Goal: Task Accomplishment & Management: Use online tool/utility

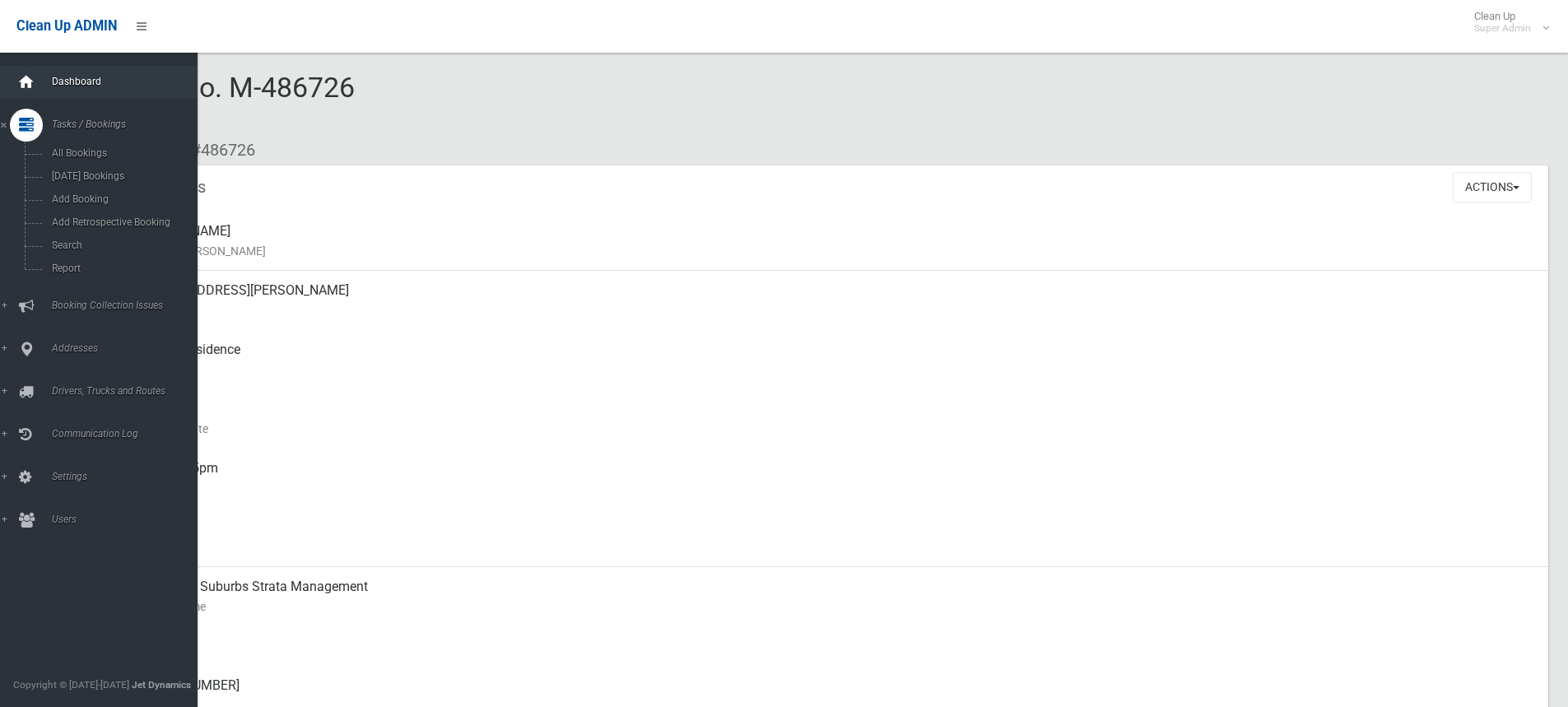
click at [31, 72] on icon at bounding box center [26, 83] width 18 height 33
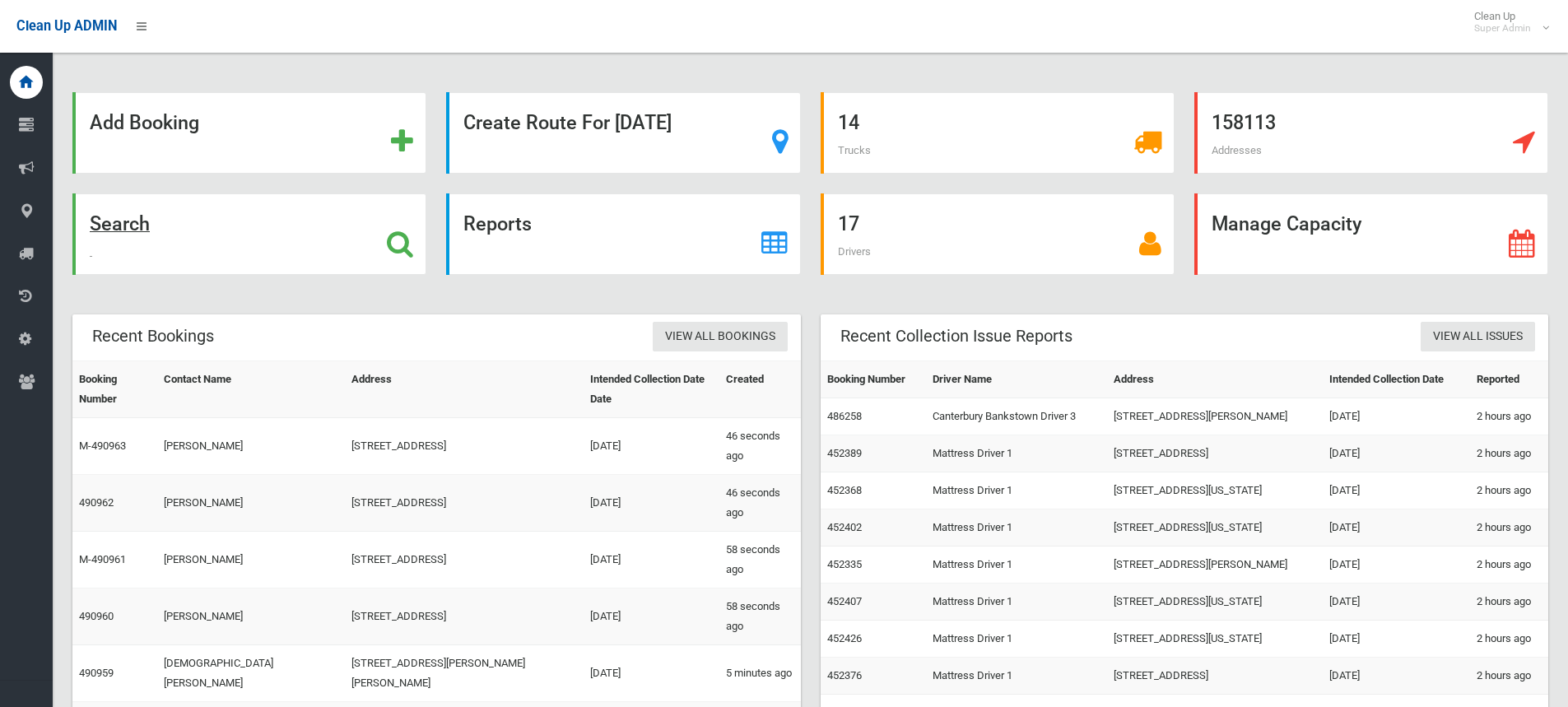
click at [405, 239] on icon at bounding box center [400, 244] width 26 height 28
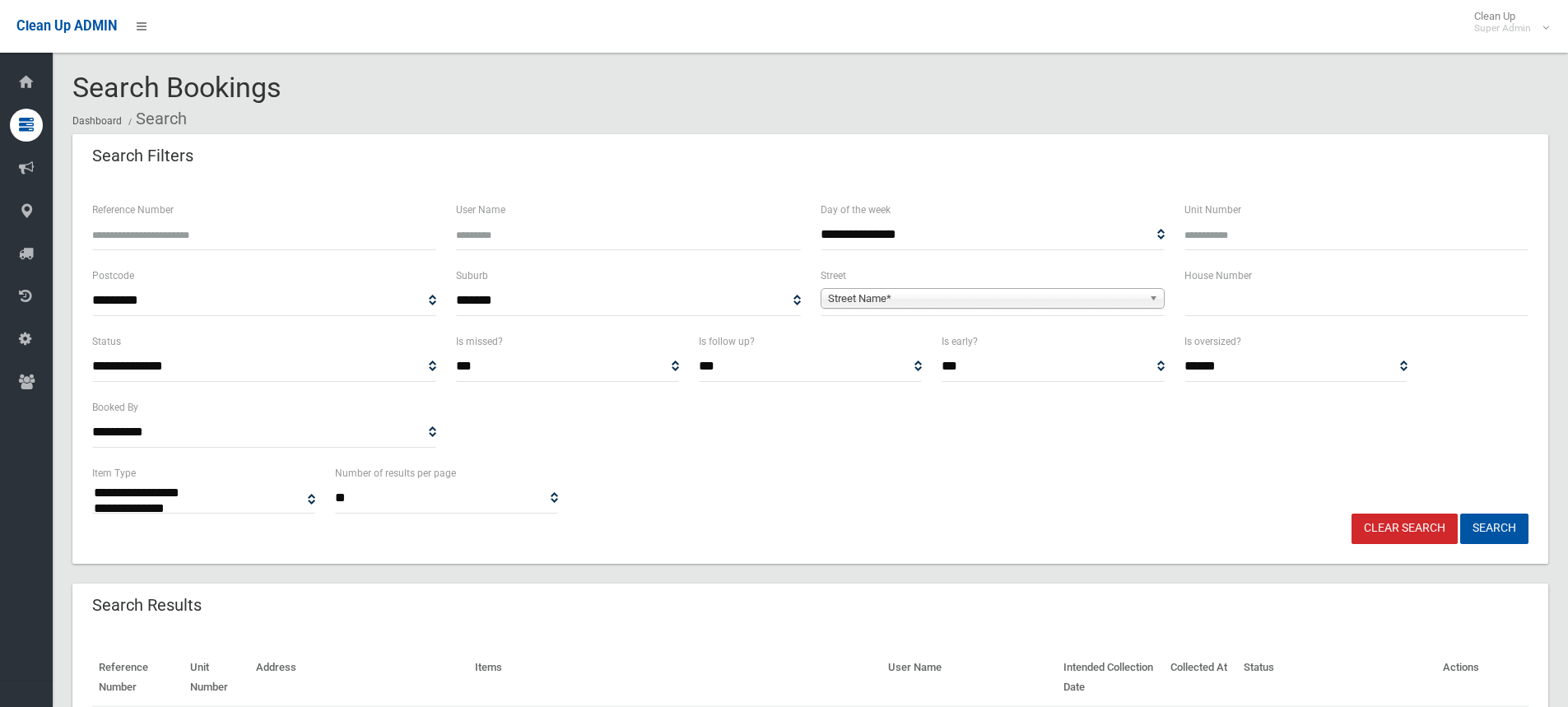
select select
click at [1268, 306] on input "text" at bounding box center [1356, 300] width 344 height 30
type input "**"
click at [949, 302] on span "Street Name*" at bounding box center [985, 299] width 314 height 20
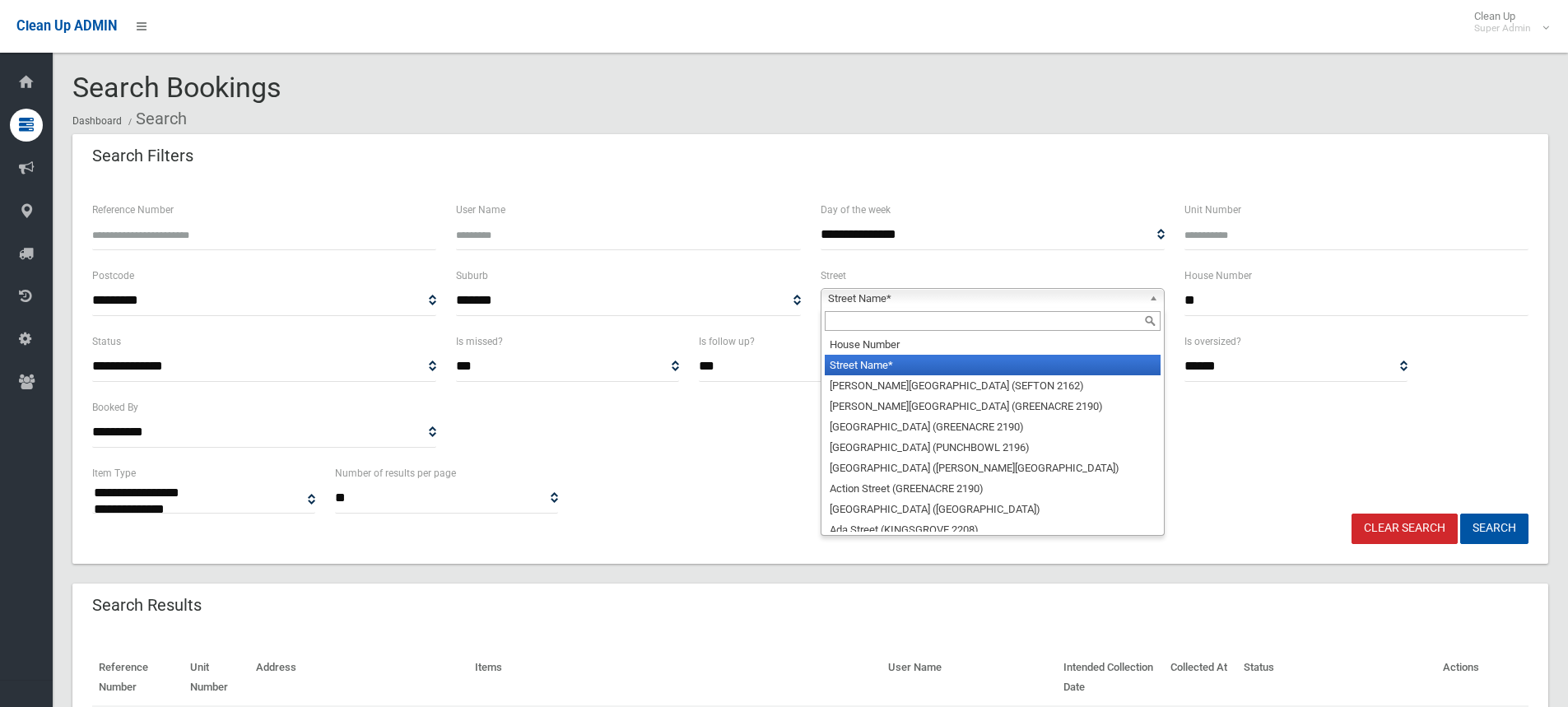
click at [890, 322] on input "text" at bounding box center [993, 320] width 336 height 20
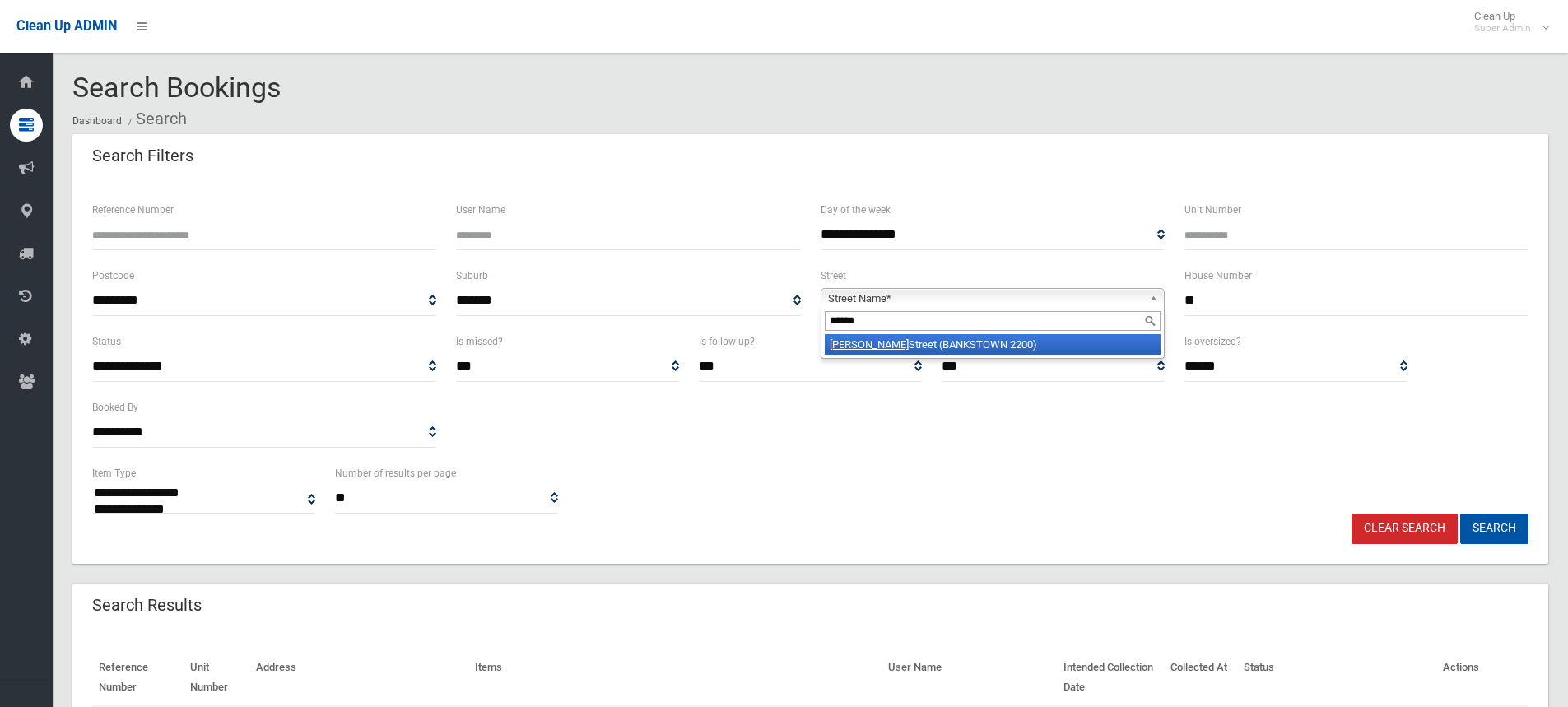
type input "******"
click at [923, 348] on li "[PERSON_NAME][GEOGRAPHIC_DATA] (BANKSTOWN 2200)" at bounding box center [993, 345] width 336 height 21
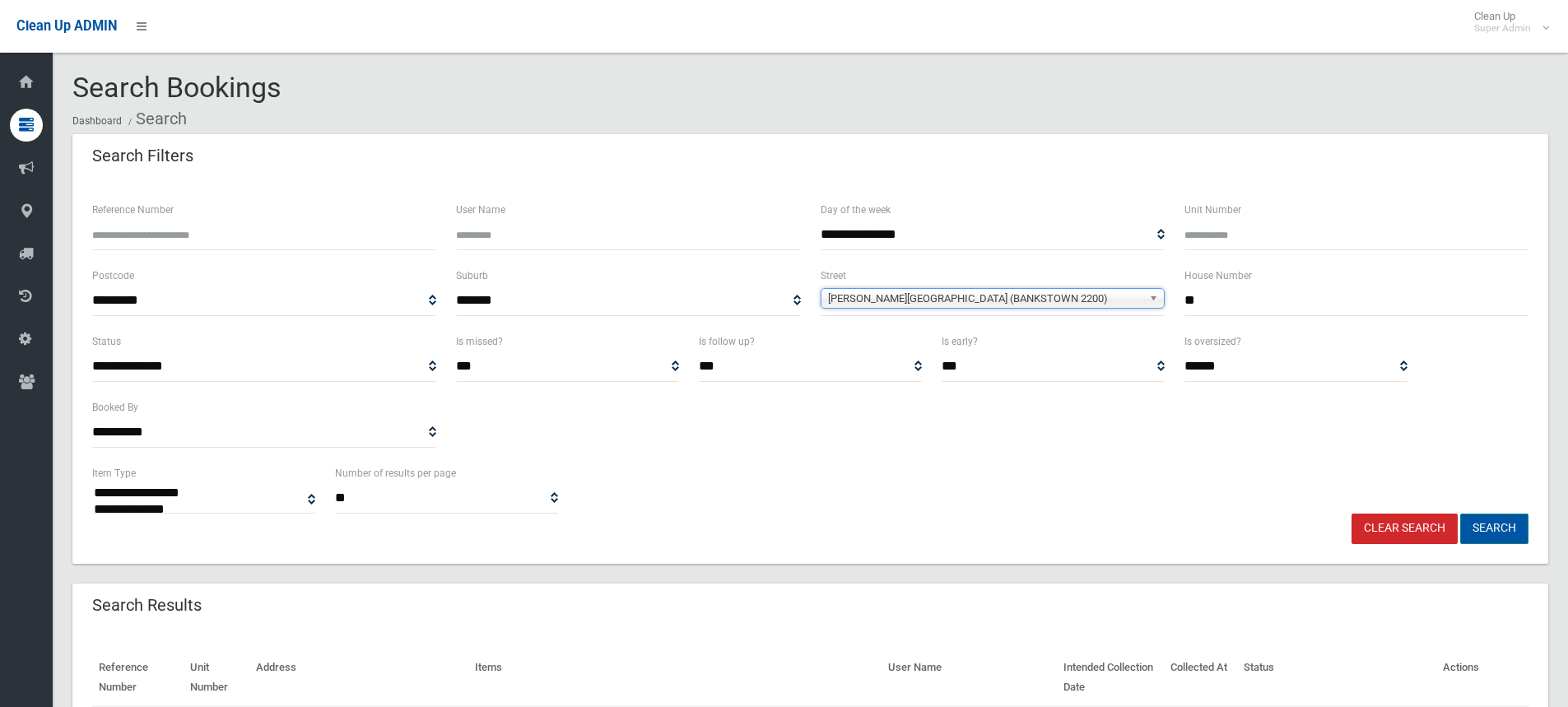
click at [1509, 529] on button "Search" at bounding box center [1494, 529] width 68 height 30
select select
drag, startPoint x: 931, startPoint y: 447, endPoint x: 894, endPoint y: 460, distance: 39.2
click at [931, 447] on div "**********" at bounding box center [811, 397] width 1456 height 131
click at [975, 510] on div "**********" at bounding box center [811, 488] width 1456 height 50
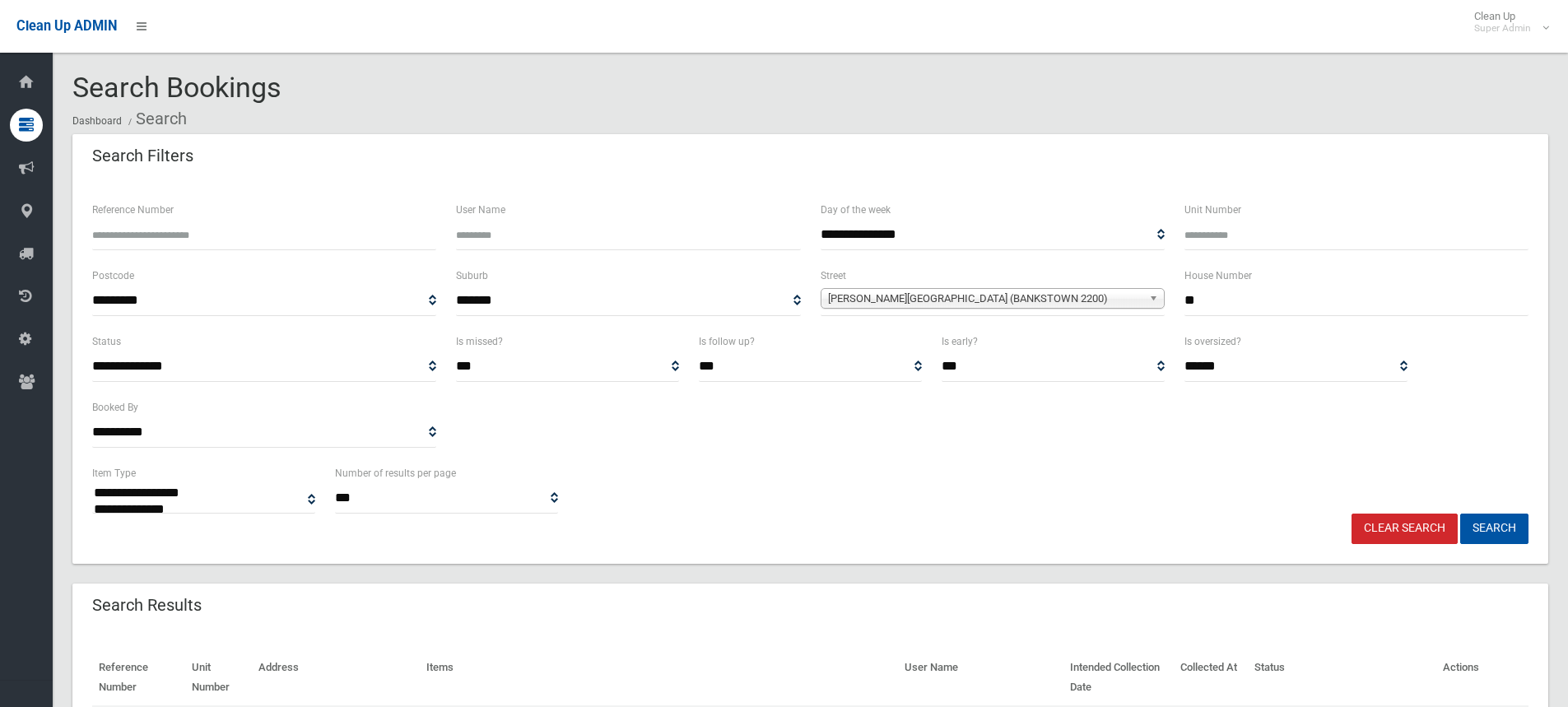
click at [1370, 522] on link "Clear Search" at bounding box center [1404, 529] width 106 height 30
select select
click at [1231, 303] on input "text" at bounding box center [1356, 300] width 344 height 30
type input "*"
click at [885, 298] on span "Street Name*" at bounding box center [985, 299] width 314 height 20
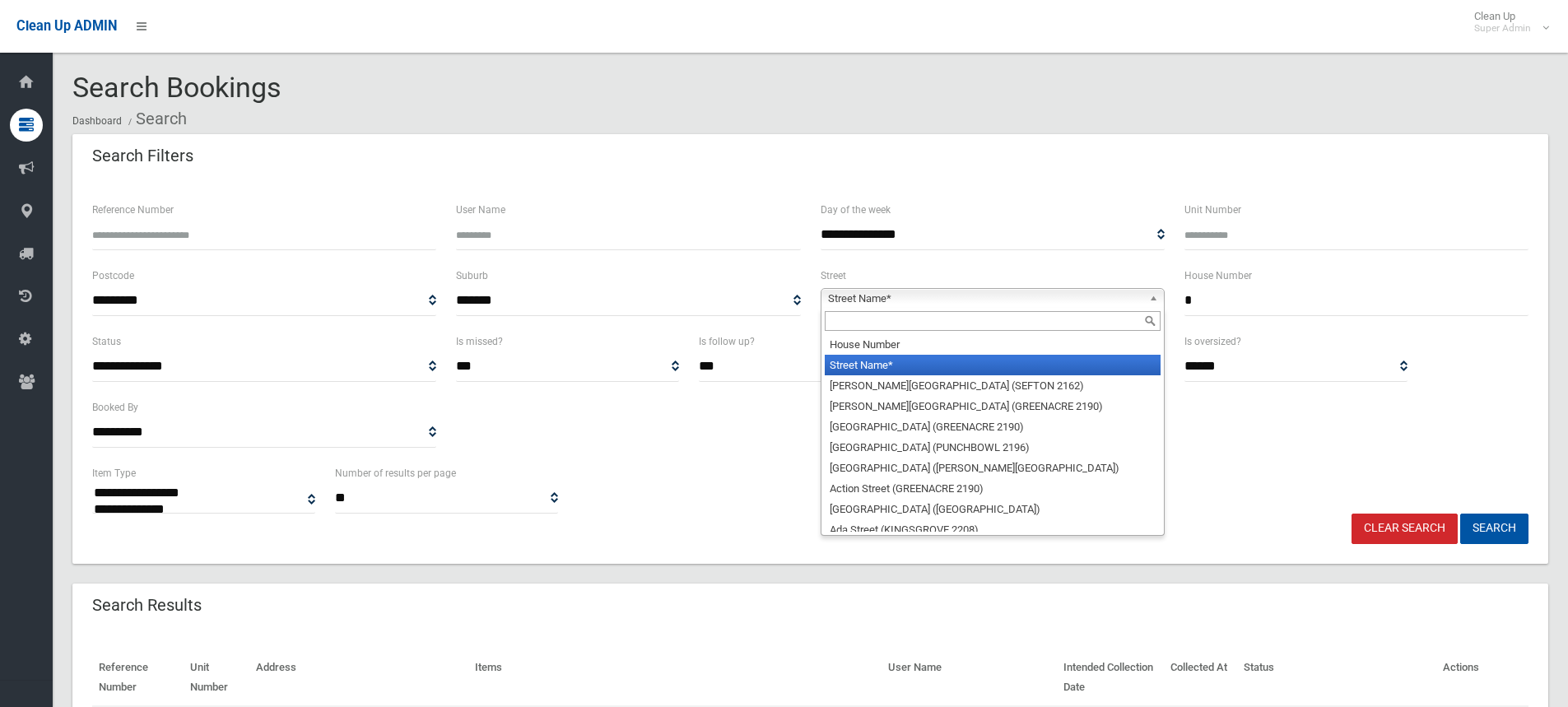
click at [864, 327] on input "text" at bounding box center [993, 320] width 336 height 20
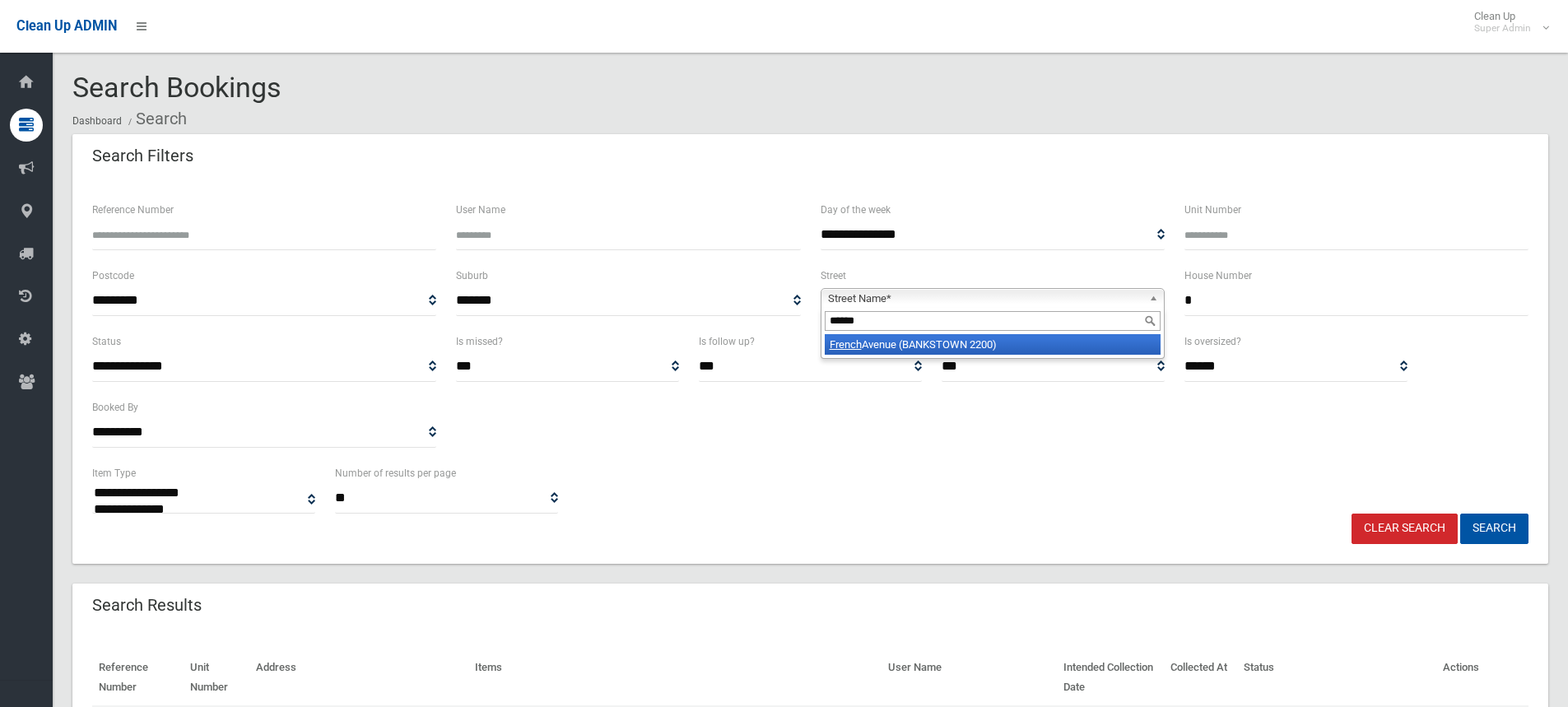
type input "******"
click at [886, 356] on div "****** French Avenue (BANKSTOWN 2200)" at bounding box center [992, 333] width 344 height 51
click at [888, 344] on li "French Avenue (BANKSTOWN 2200)" at bounding box center [993, 345] width 336 height 21
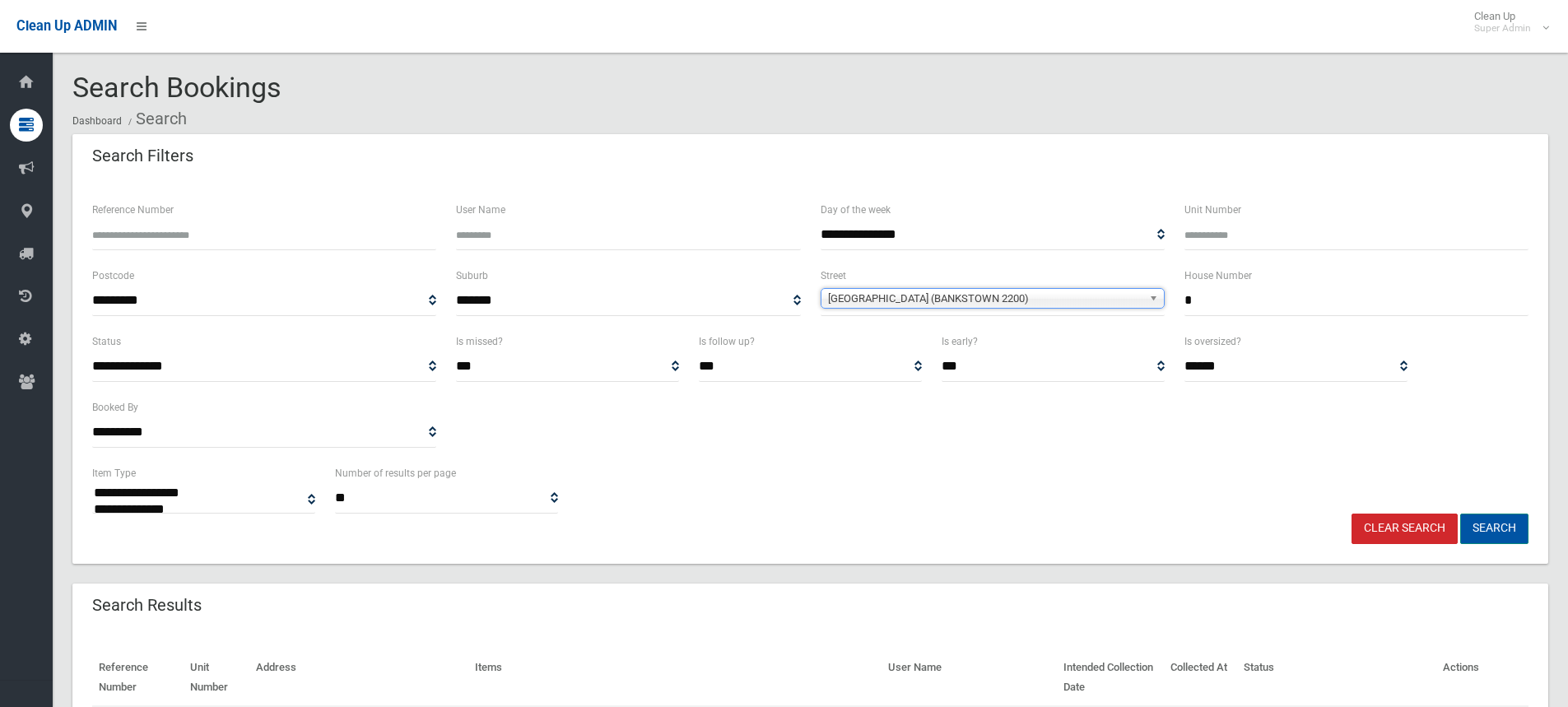
click at [1497, 525] on button "Search" at bounding box center [1494, 529] width 68 height 30
select select
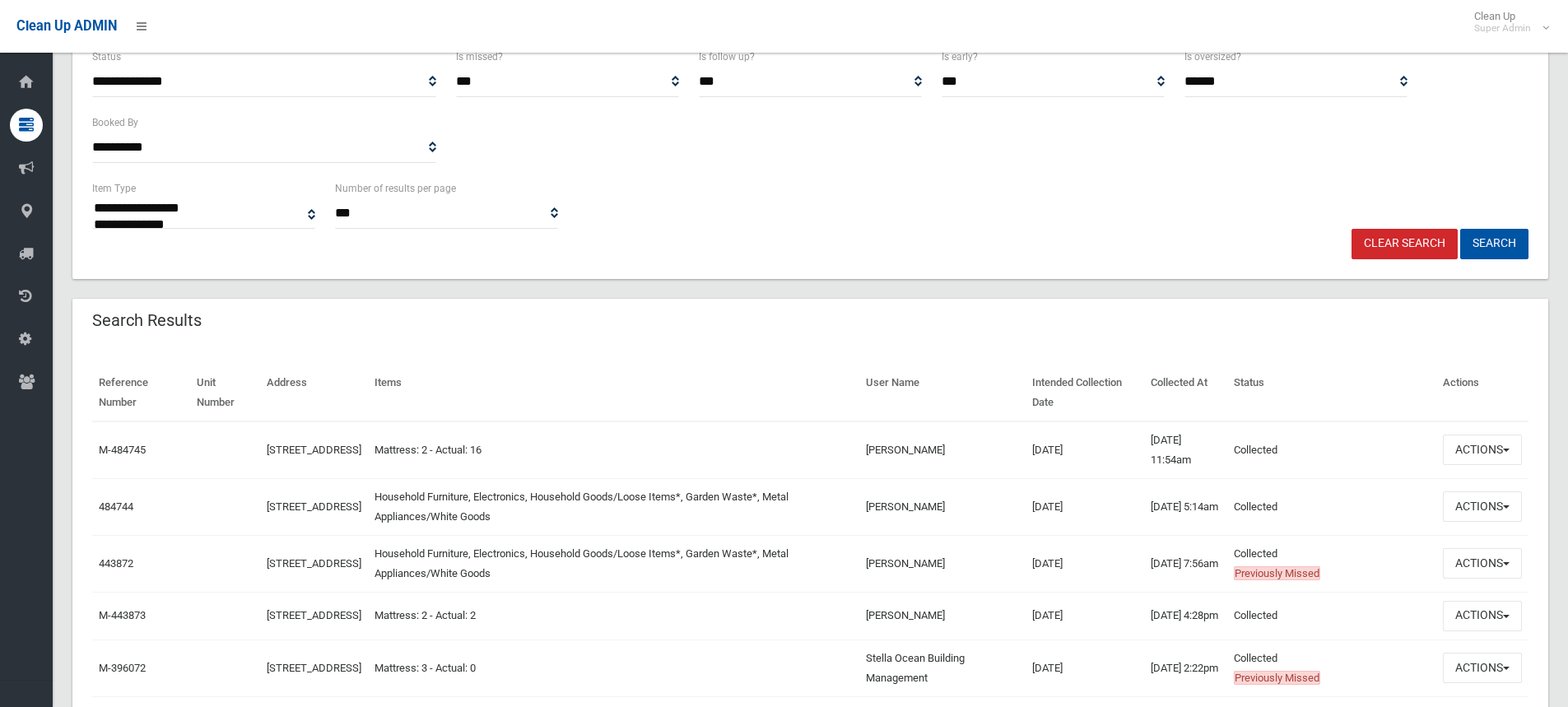
scroll to position [412, 0]
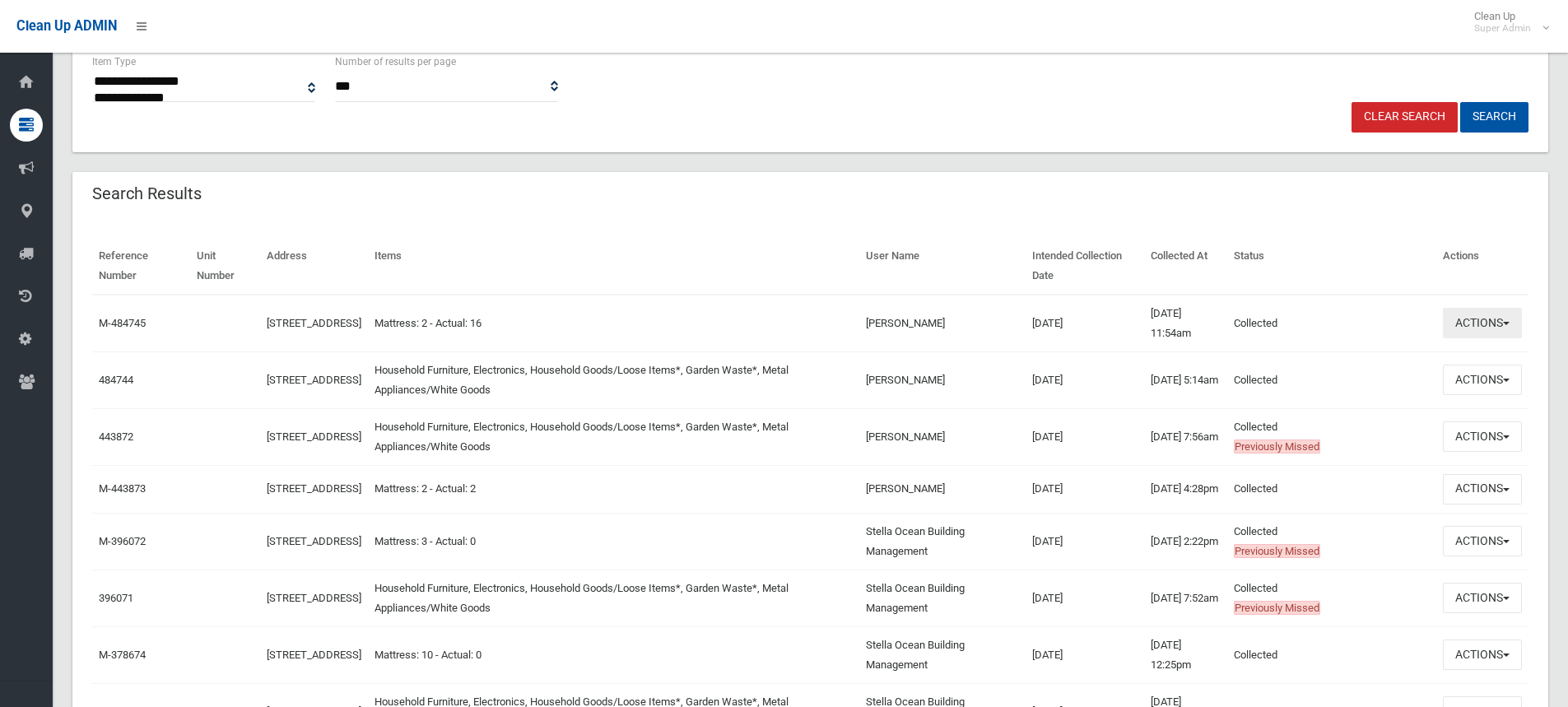
click at [1499, 318] on button "Actions" at bounding box center [1482, 322] width 79 height 30
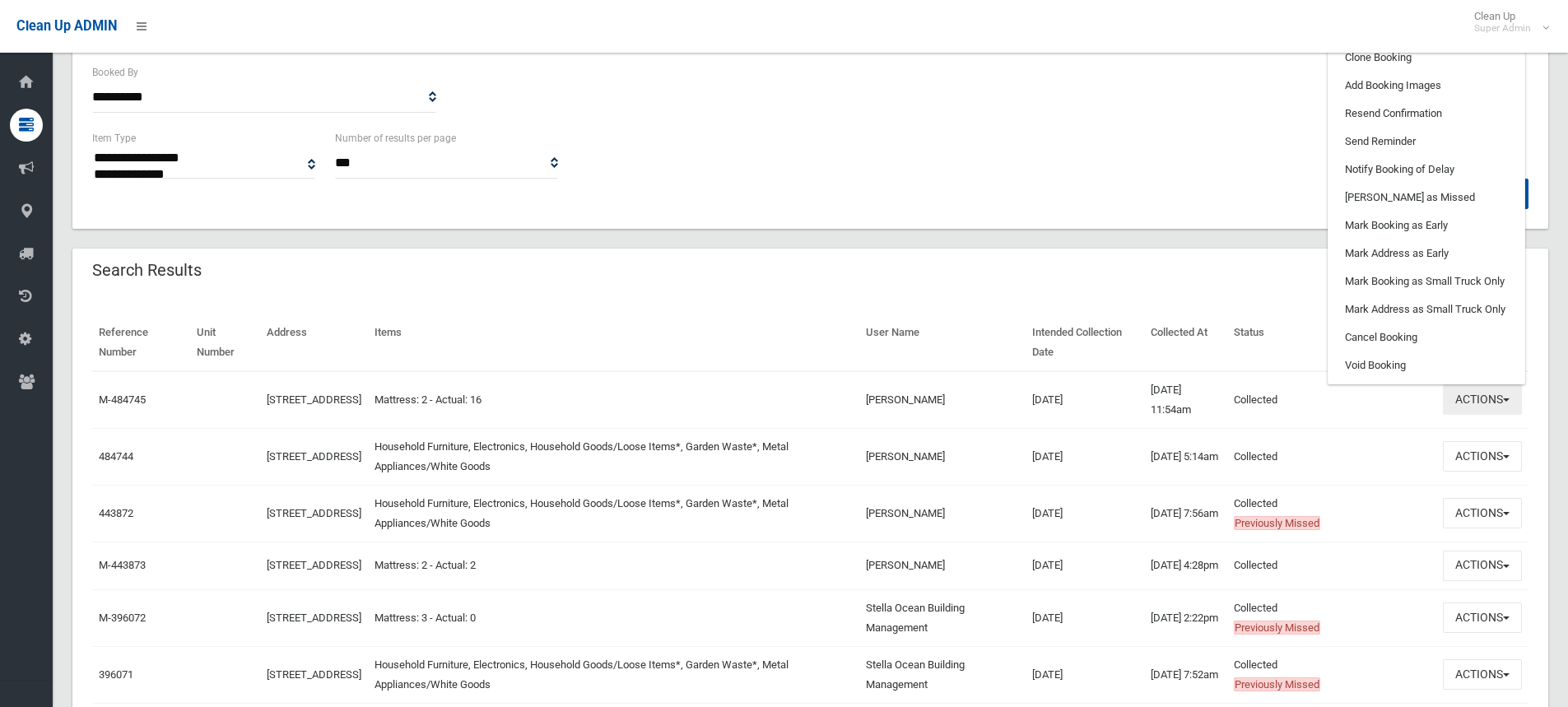
scroll to position [83, 0]
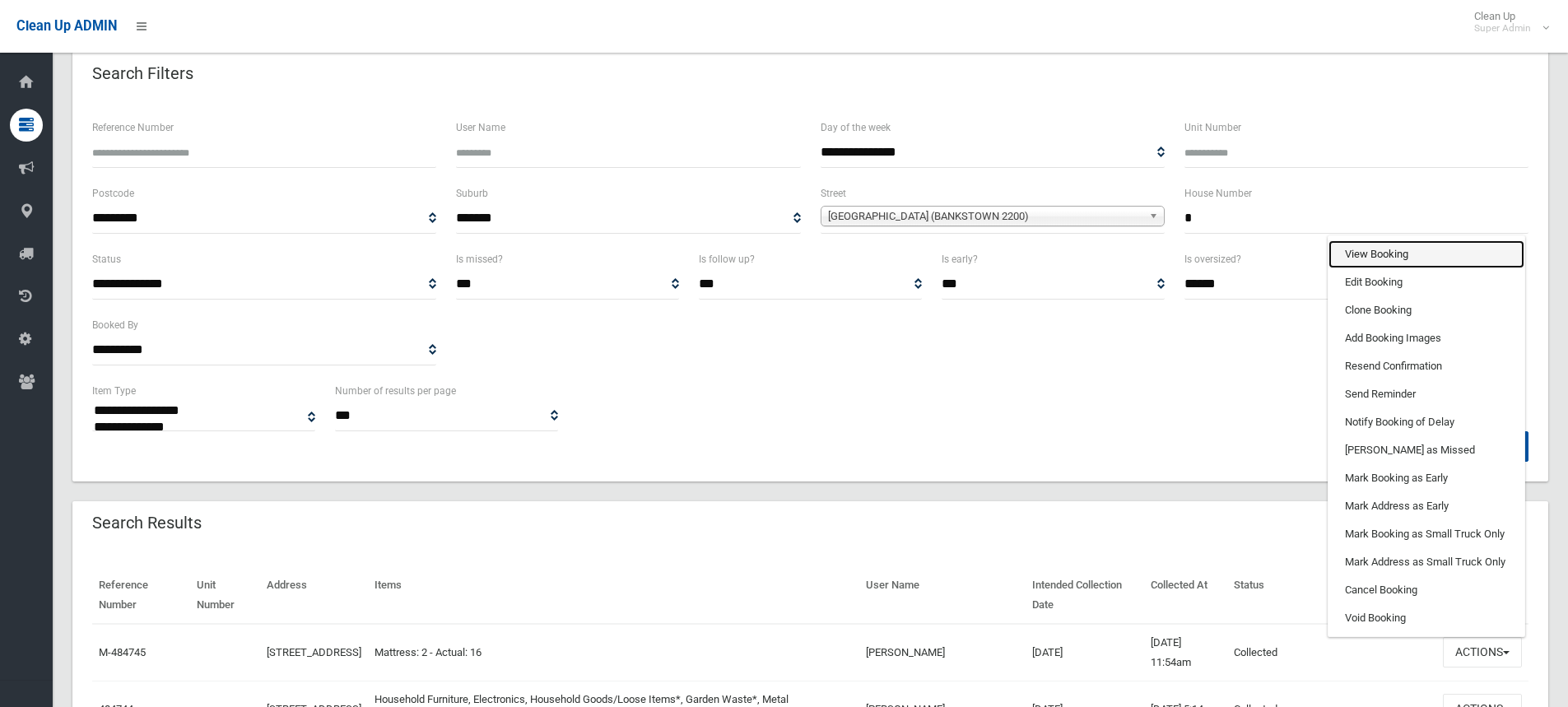
click at [1378, 252] on link "View Booking" at bounding box center [1425, 254] width 196 height 28
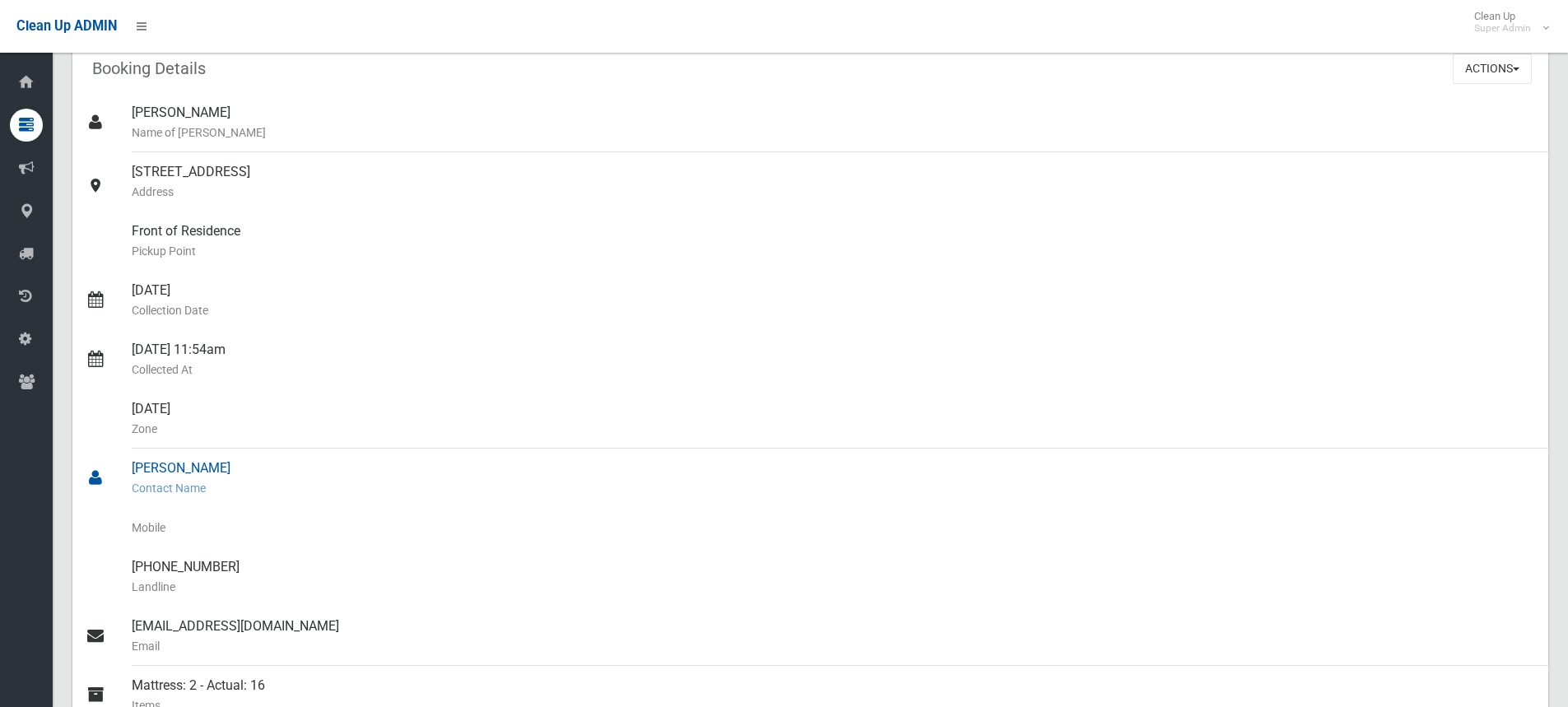
scroll to position [329, 0]
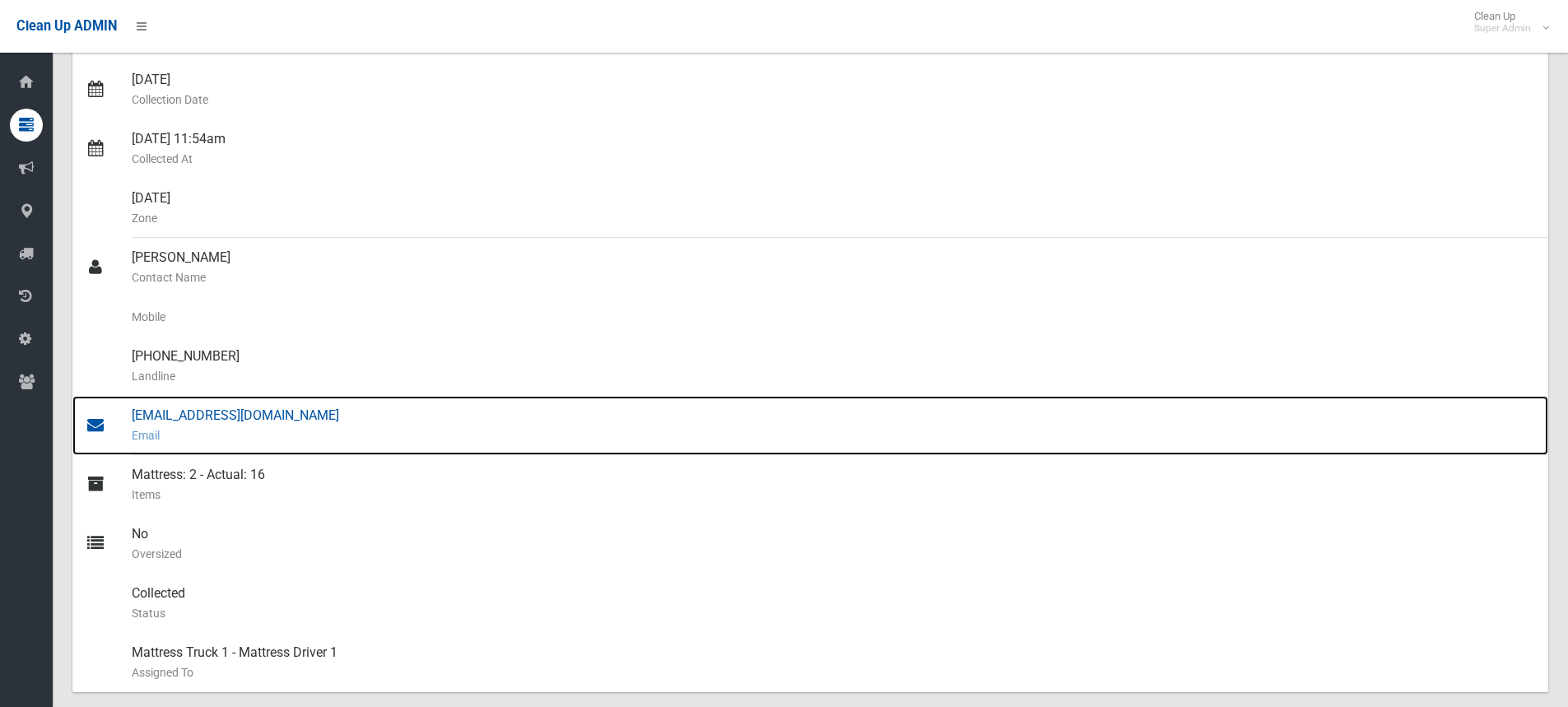
click at [233, 417] on div "info@oceanbuilding.com.au Email" at bounding box center [832, 426] width 1403 height 59
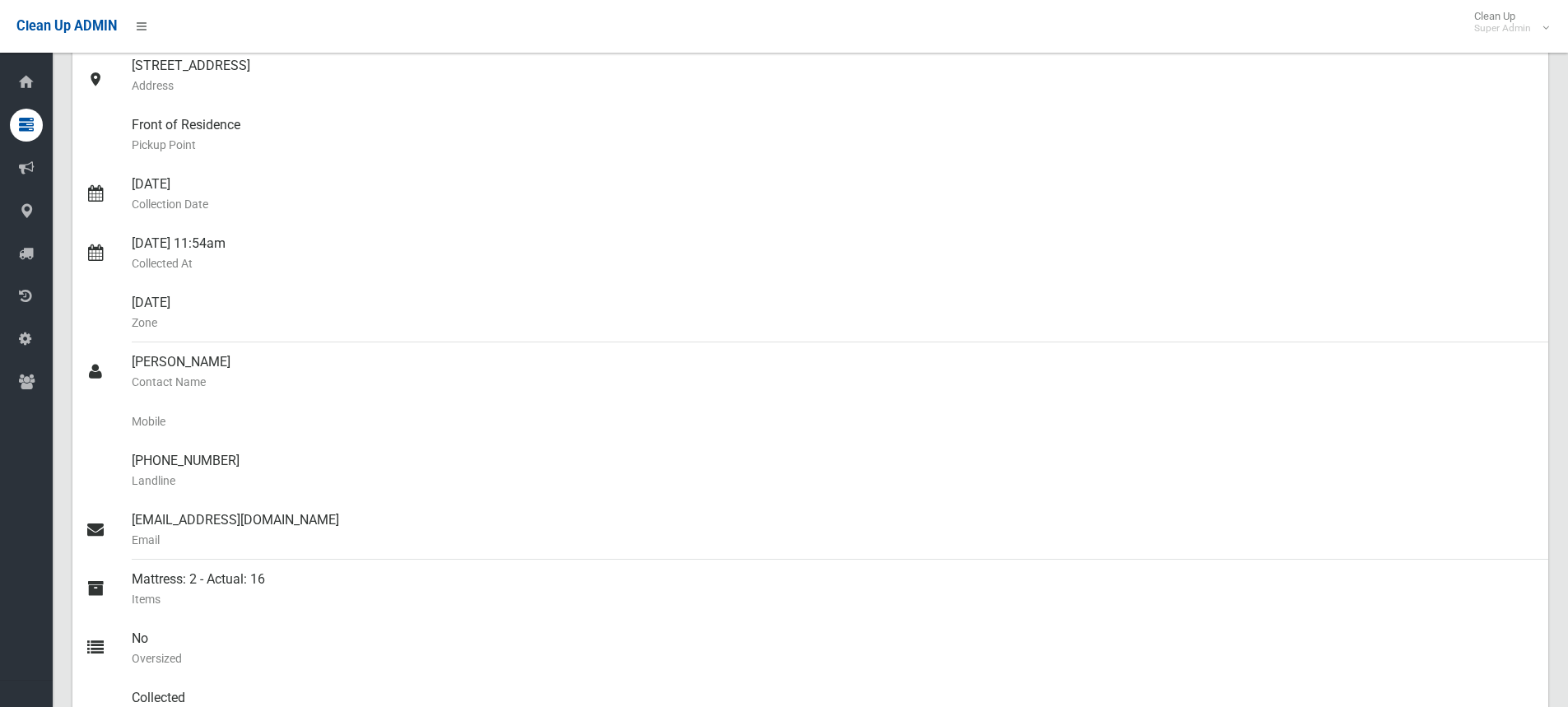
scroll to position [0, 0]
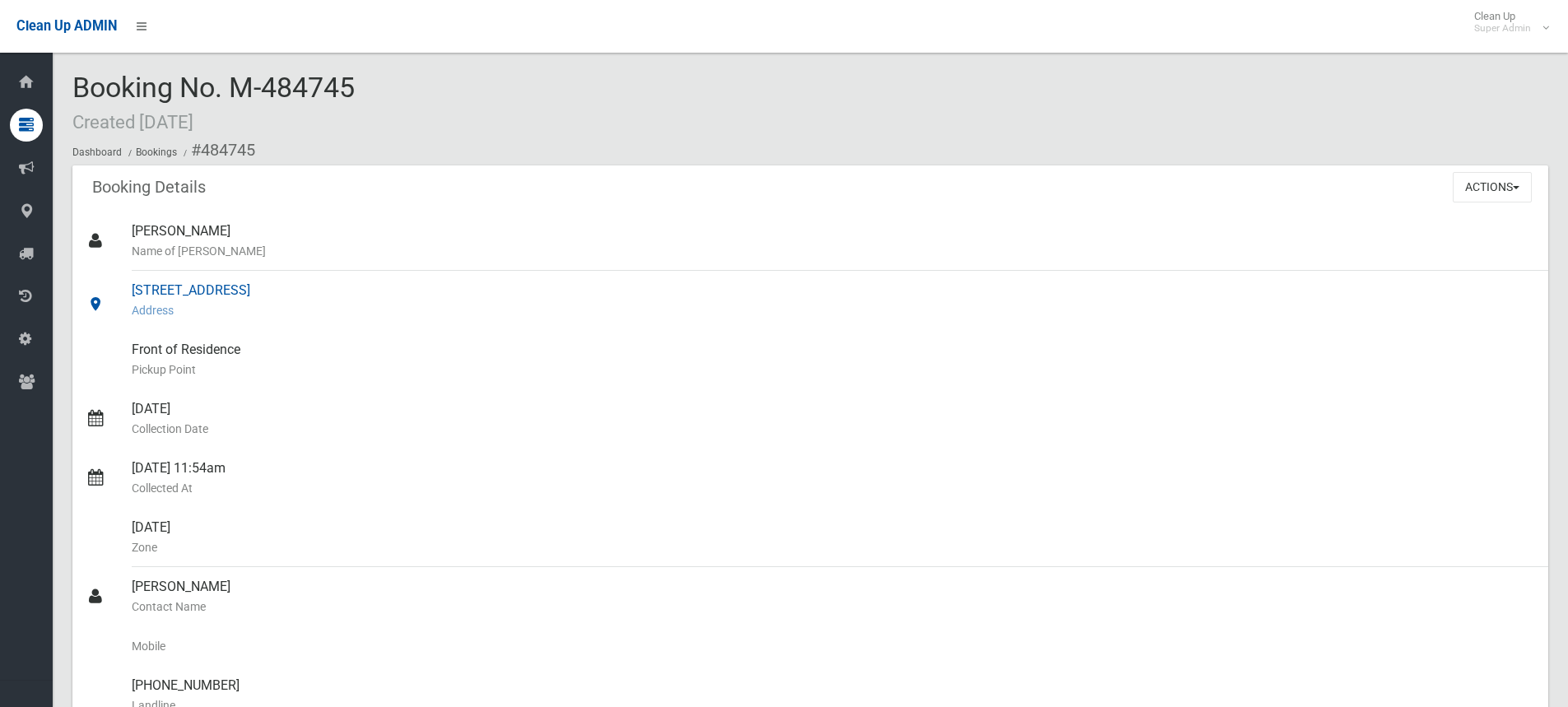
drag, startPoint x: 127, startPoint y: 286, endPoint x: 316, endPoint y: 290, distance: 189.0
click at [316, 290] on link "4 French Avenue, BANKSTOWN NSW 2200 Address" at bounding box center [810, 300] width 1476 height 59
copy link "4 French Avenue, BANKSTOWN"
